Goal: Task Accomplishment & Management: Manage account settings

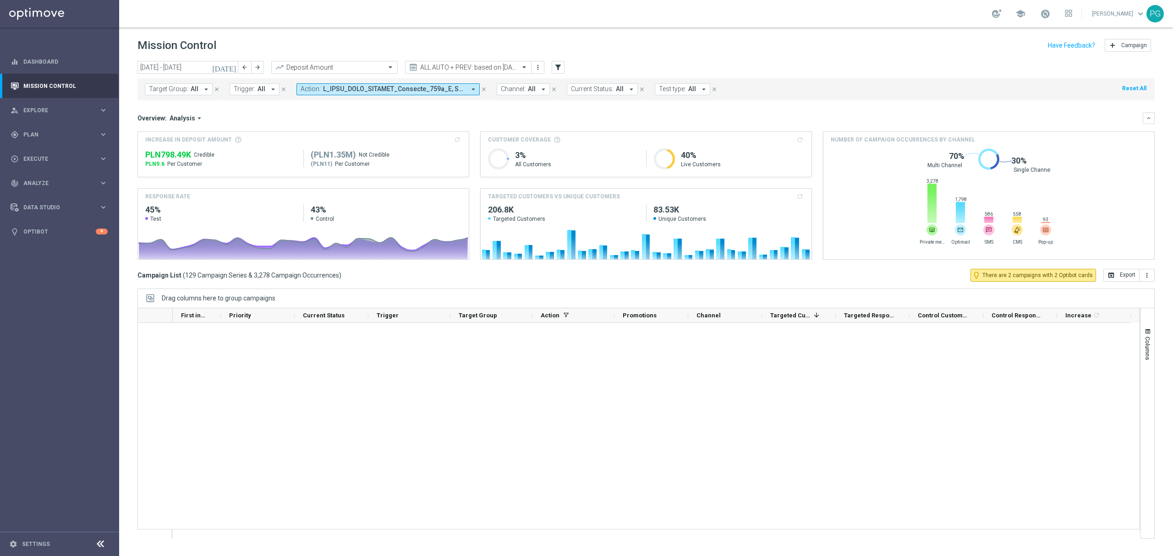
scroll to position [3916, 0]
